Goal: Information Seeking & Learning: Understand process/instructions

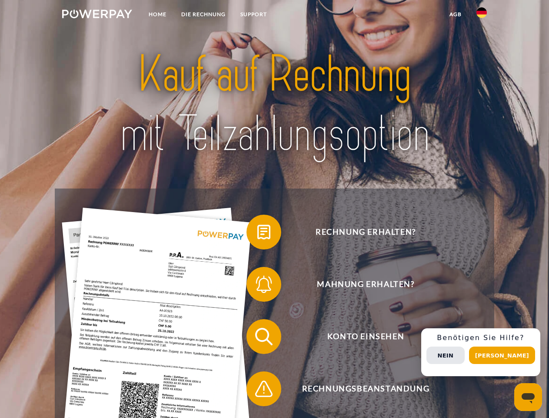
click at [97, 15] on img at bounding box center [97, 14] width 70 height 9
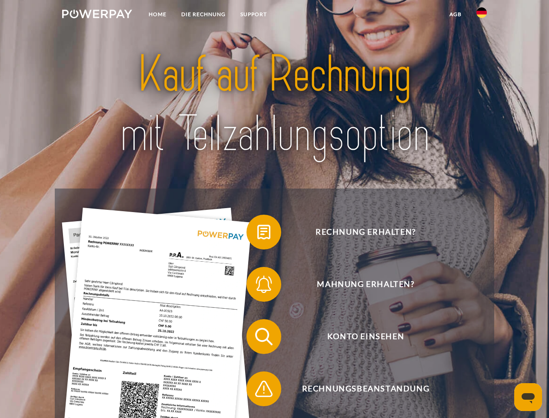
click at [482, 15] on img at bounding box center [482, 12] width 10 height 10
click at [455, 14] on link "agb" at bounding box center [455, 15] width 27 height 16
click at [258, 234] on span at bounding box center [250, 231] width 43 height 43
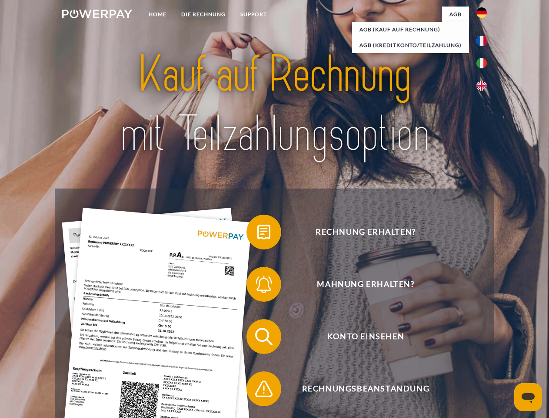
click at [258, 286] on span at bounding box center [250, 283] width 43 height 43
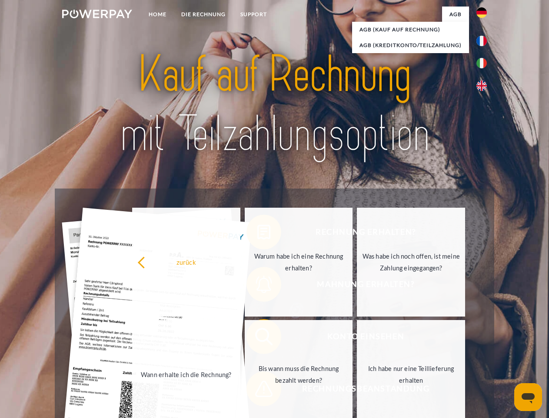
click at [258, 338] on link "Bis wann muss die Rechnung bezahlt werden?" at bounding box center [299, 374] width 108 height 109
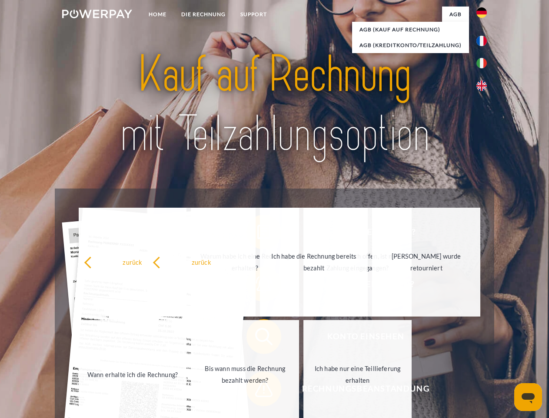
click at [304, 390] on link "Ich habe nur eine Teillieferung erhalten" at bounding box center [358, 374] width 108 height 109
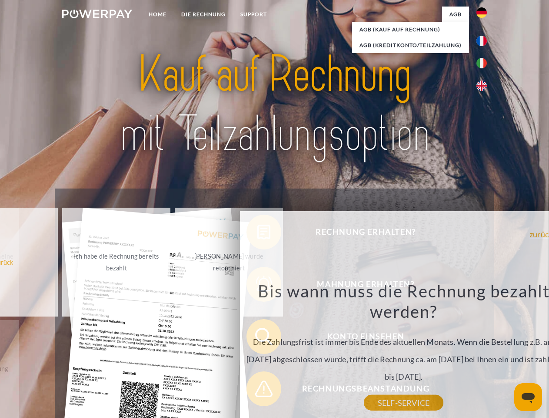
click at [484, 352] on div "Rechnung erhalten? Mahnung erhalten? Konto einsehen" at bounding box center [274, 362] width 439 height 348
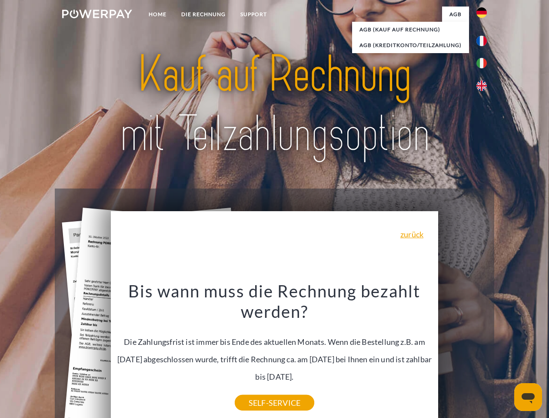
click at [463, 354] on span "Konto einsehen" at bounding box center [365, 336] width 213 height 35
click at [505, 355] on header "Home DIE RECHNUNG SUPPORT" at bounding box center [274, 300] width 549 height 601
